Goal: Information Seeking & Learning: Learn about a topic

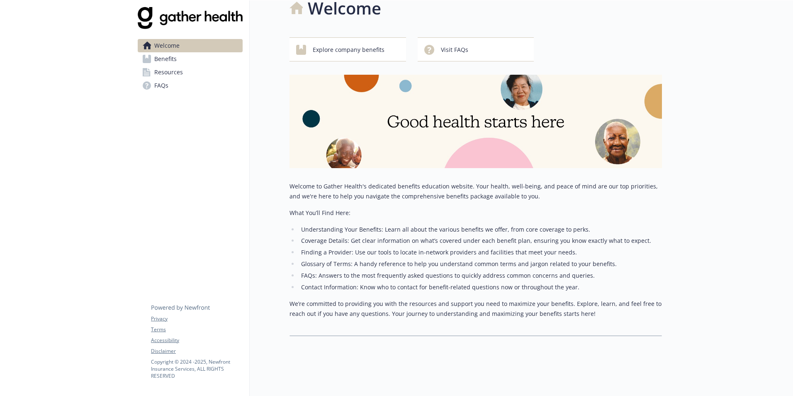
scroll to position [21, 0]
click at [170, 63] on span "Benefits" at bounding box center [165, 58] width 22 height 13
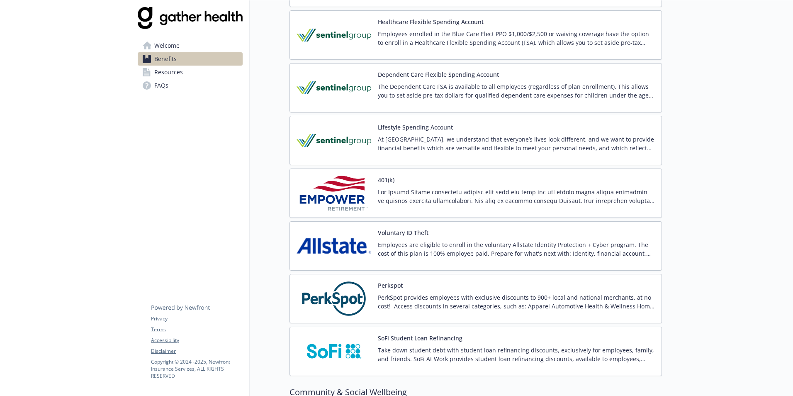
click at [204, 74] on link "Resources" at bounding box center [190, 72] width 105 height 13
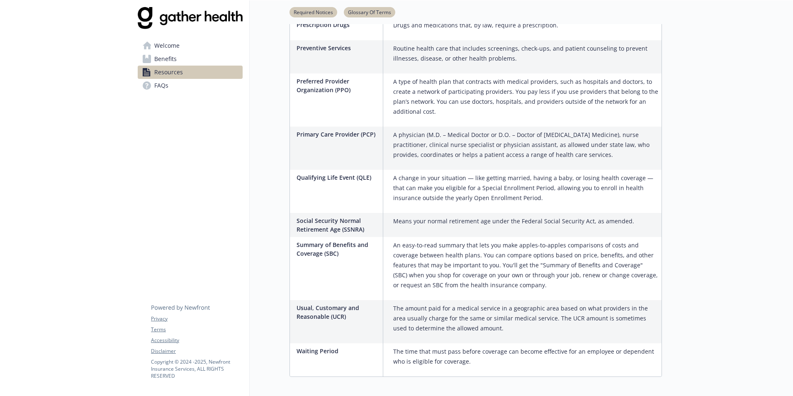
scroll to position [999, 0]
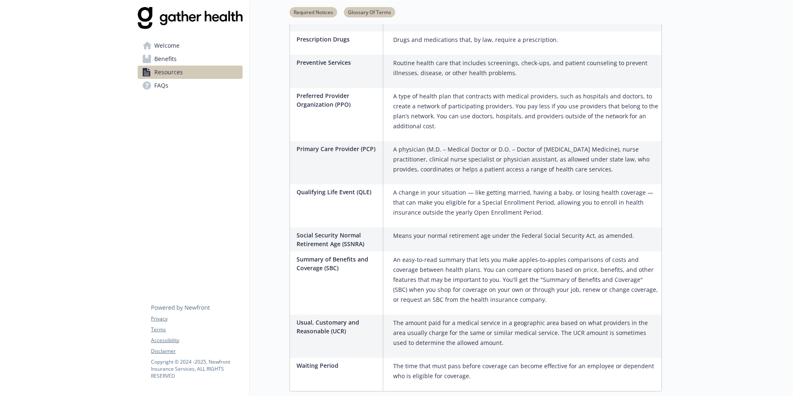
click at [187, 61] on link "Benefits" at bounding box center [190, 58] width 105 height 13
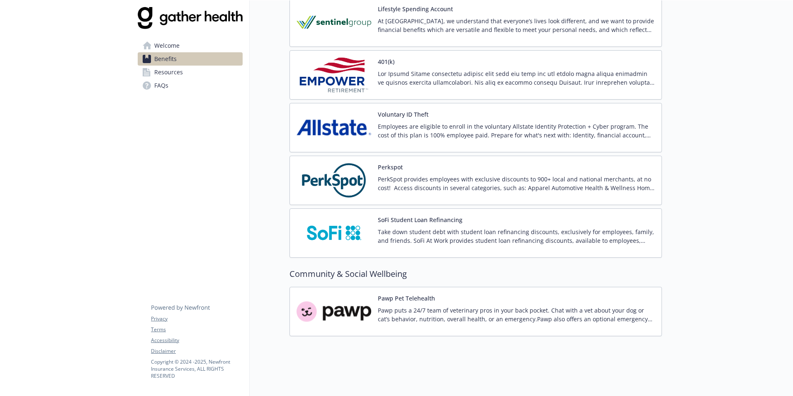
click at [407, 175] on p "PerkSpot provides employees with exclusive discounts to 900+ local and national…" at bounding box center [516, 183] width 277 height 17
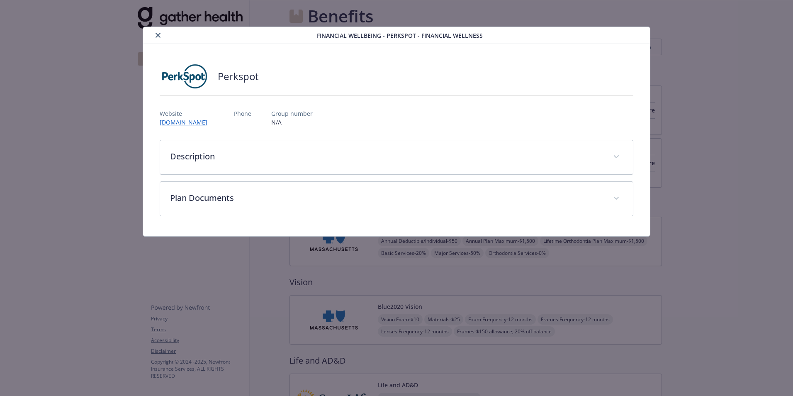
scroll to position [1045, 0]
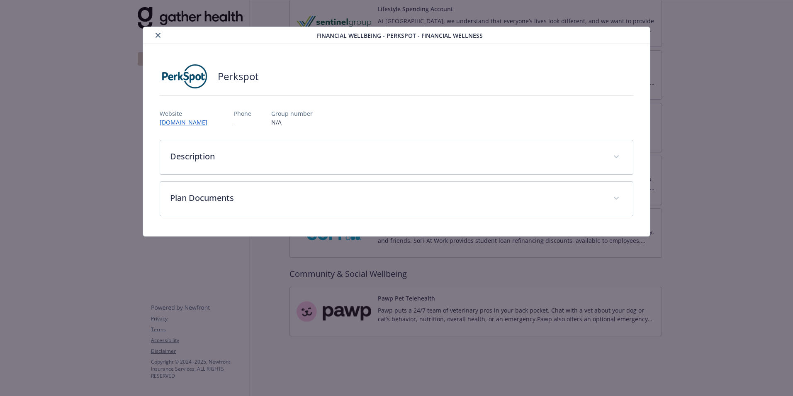
click at [209, 128] on div "Perkspot Website [DOMAIN_NAME] Phone - Group number N/A Description PerkSpot pr…" at bounding box center [396, 140] width 473 height 152
click at [215, 118] on link "[DOMAIN_NAME]" at bounding box center [188, 122] width 56 height 10
click at [157, 37] on icon "close" at bounding box center [157, 35] width 5 height 5
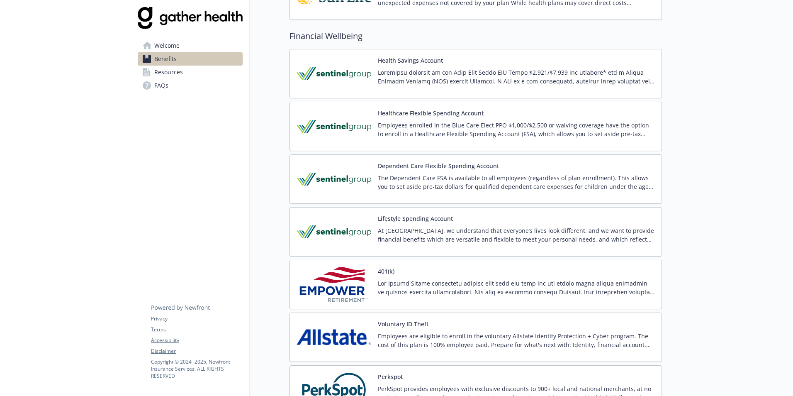
click at [373, 218] on div "Lifestyle Spending Account At Gather Health, we understand that everyone’s live…" at bounding box center [475, 231] width 358 height 35
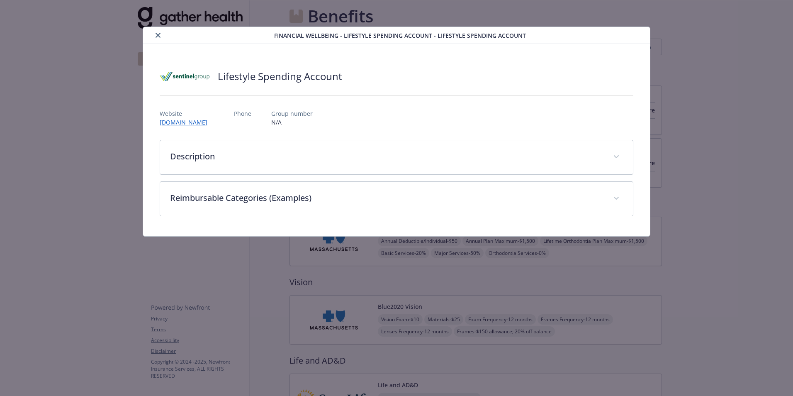
scroll to position [829, 0]
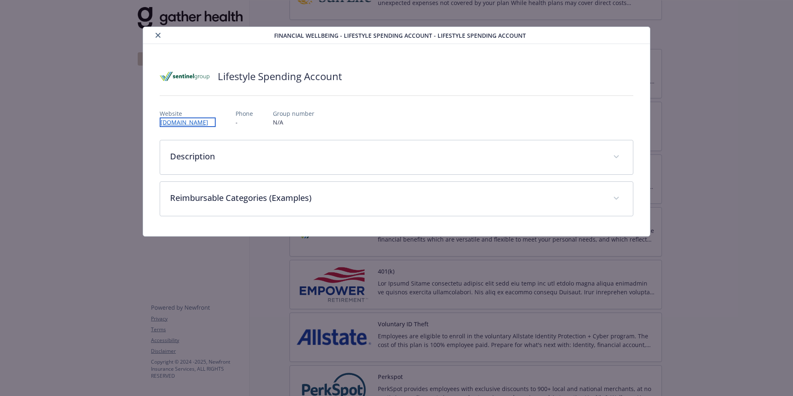
click at [216, 122] on link "[DOMAIN_NAME]" at bounding box center [188, 122] width 56 height 10
click at [156, 34] on icon "close" at bounding box center [157, 35] width 5 height 5
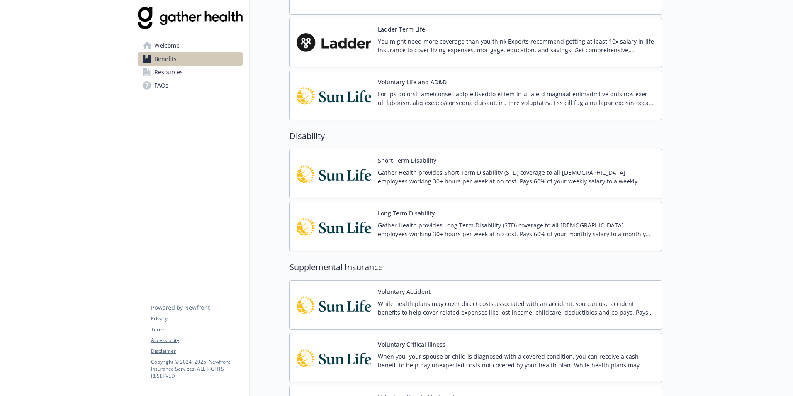
click at [197, 39] on link "Welcome" at bounding box center [190, 45] width 105 height 13
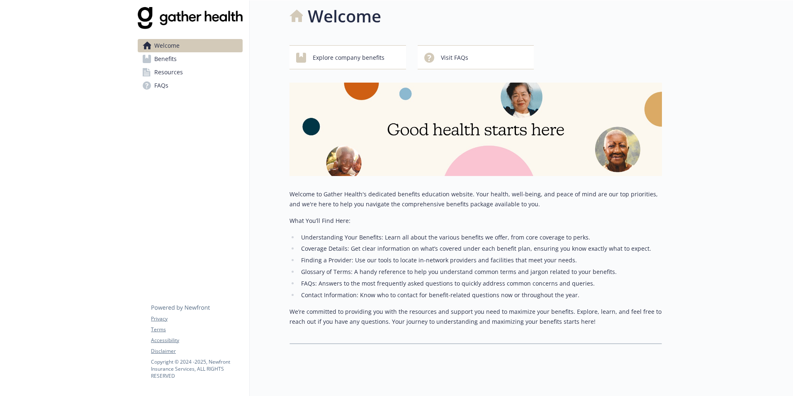
scroll to position [21, 0]
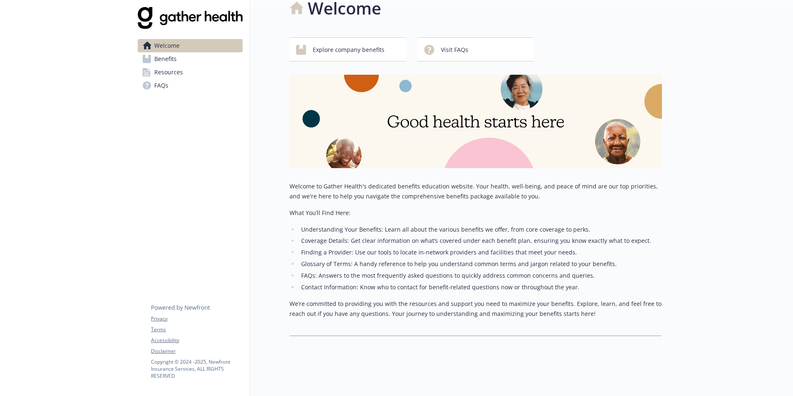
click at [213, 58] on link "Benefits" at bounding box center [190, 58] width 105 height 13
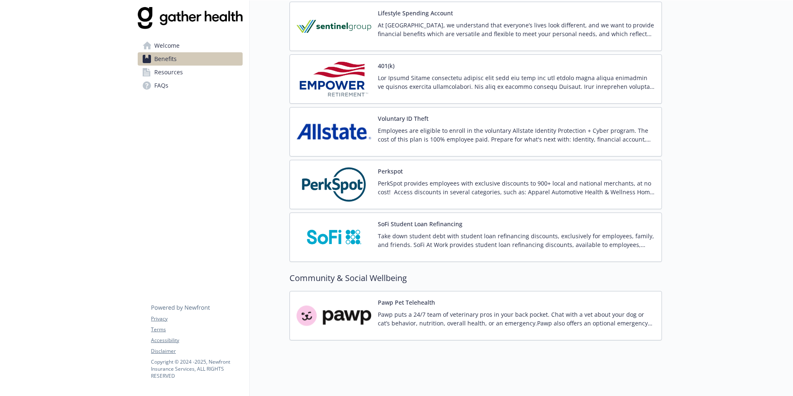
scroll to position [1045, 0]
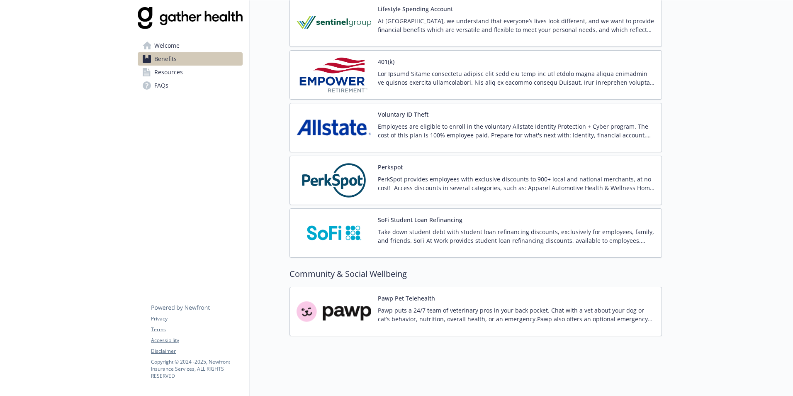
click at [529, 308] on p "Pawp puts a 24/7 team of veterinary pros in your back pocket. Chat with a vet a…" at bounding box center [516, 314] width 277 height 17
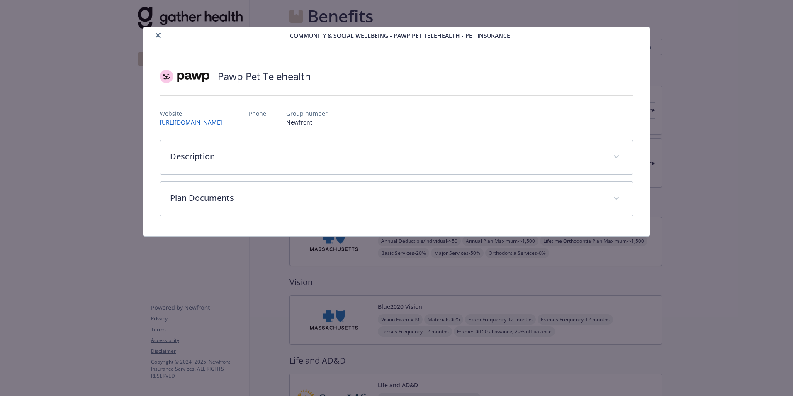
scroll to position [1045, 0]
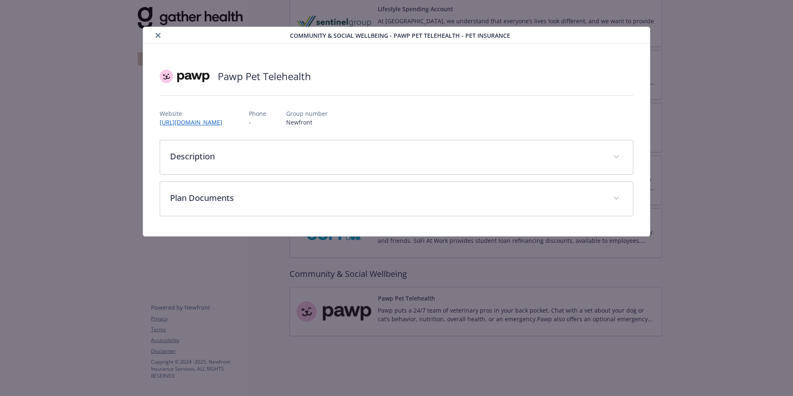
click at [158, 33] on icon "close" at bounding box center [157, 35] width 5 height 5
